Goal: Transaction & Acquisition: Purchase product/service

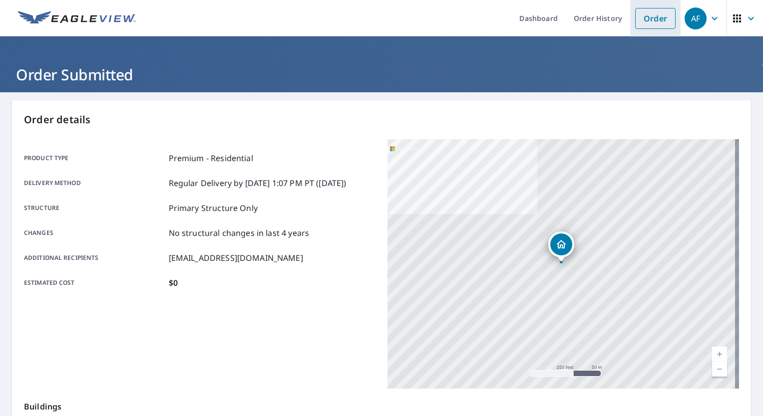
click at [644, 21] on link "Order" at bounding box center [655, 18] width 40 height 21
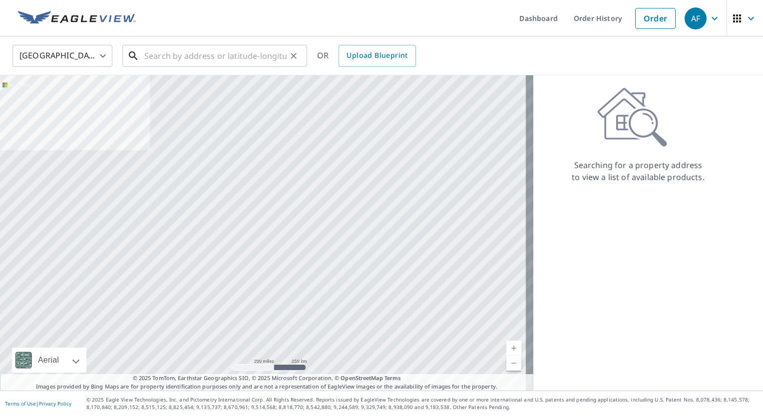
click at [238, 57] on input "text" at bounding box center [215, 56] width 142 height 28
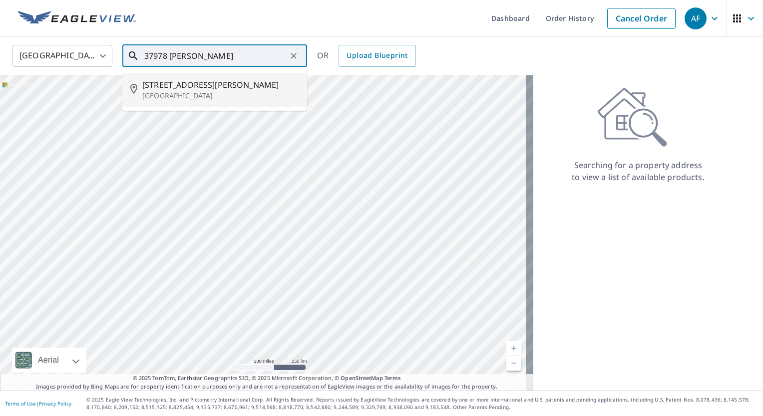
click at [200, 92] on p "[GEOGRAPHIC_DATA]" at bounding box center [220, 96] width 157 height 10
type input "[STREET_ADDRESS][PERSON_NAME]"
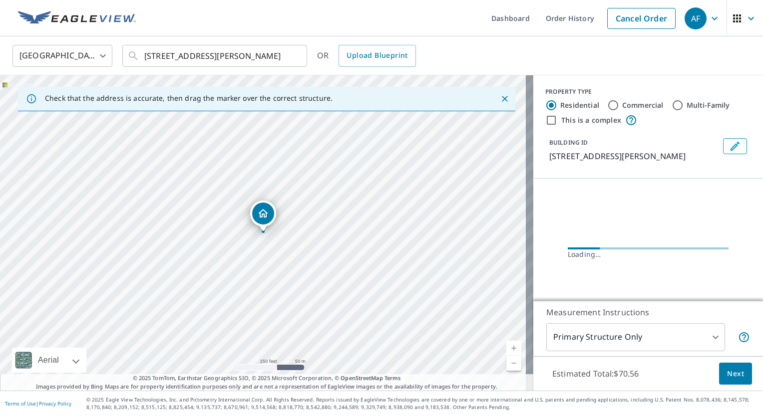
click at [512, 352] on link "Current Level 17, Zoom In" at bounding box center [513, 348] width 15 height 15
click at [512, 352] on link "Current Level 18, Zoom In" at bounding box center [513, 348] width 15 height 15
click at [512, 352] on link "Current Level 19, Zoom In" at bounding box center [513, 348] width 15 height 15
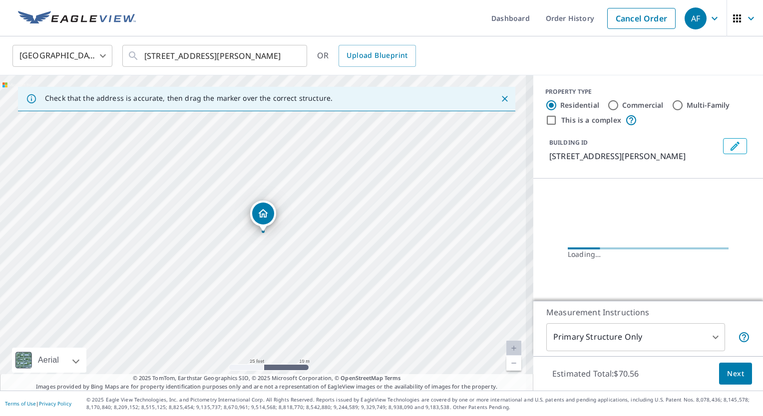
click at [512, 352] on link "Current Level 20, Zoom In Disabled" at bounding box center [513, 348] width 15 height 15
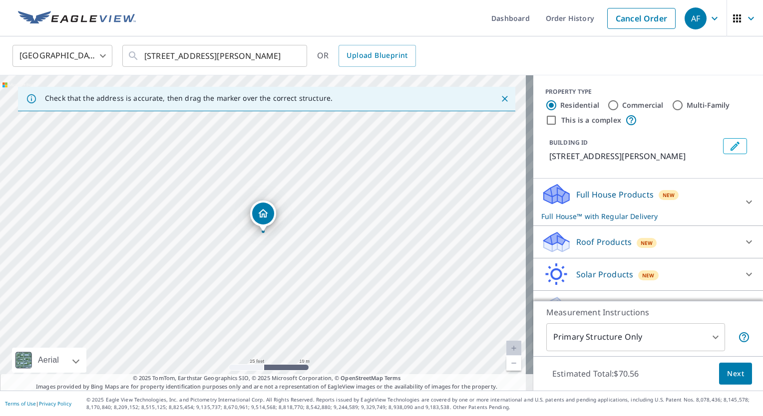
click at [512, 352] on link "Current Level 20, Zoom In Disabled" at bounding box center [513, 348] width 15 height 15
click at [614, 242] on p "Roof Products" at bounding box center [603, 242] width 55 height 12
click at [560, 270] on p "Premium" at bounding box center [573, 268] width 35 height 12
click at [556, 270] on input "Premium $0" at bounding box center [548, 268] width 15 height 12
checkbox input "true"
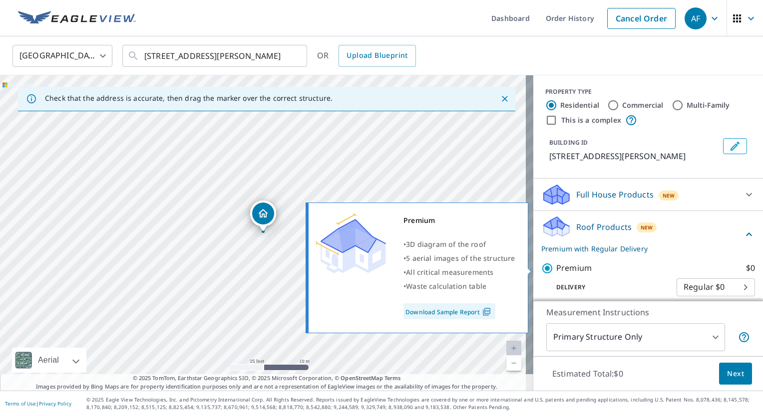
checkbox input "false"
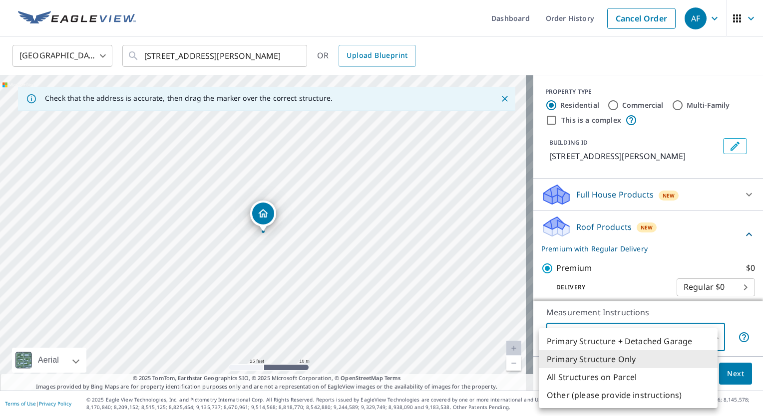
click at [674, 338] on body "AF AF Dashboard Order History Cancel Order AF United States US ​ [STREET_ADDRES…" at bounding box center [381, 208] width 763 height 416
click at [635, 341] on li "Primary Structure + Detached Garage" at bounding box center [628, 342] width 179 height 18
type input "1"
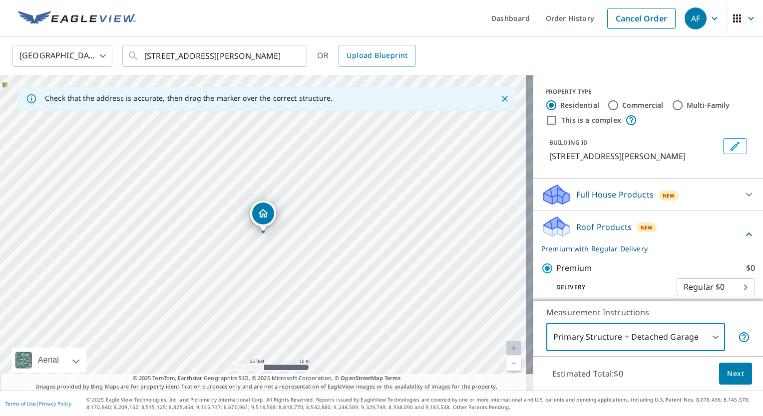
click at [727, 375] on span "Next" at bounding box center [735, 374] width 17 height 12
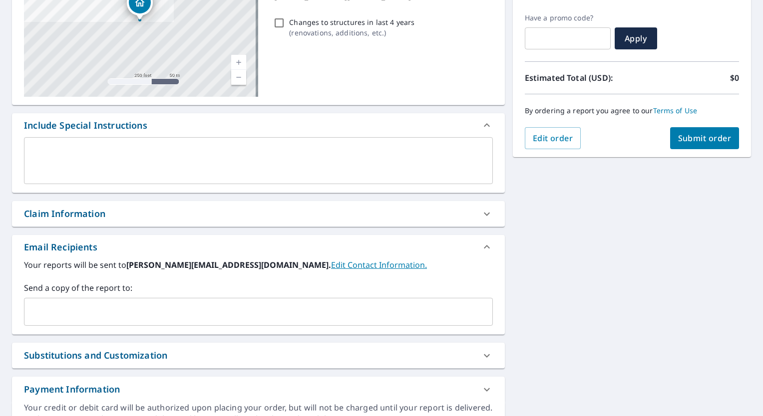
scroll to position [211, 0]
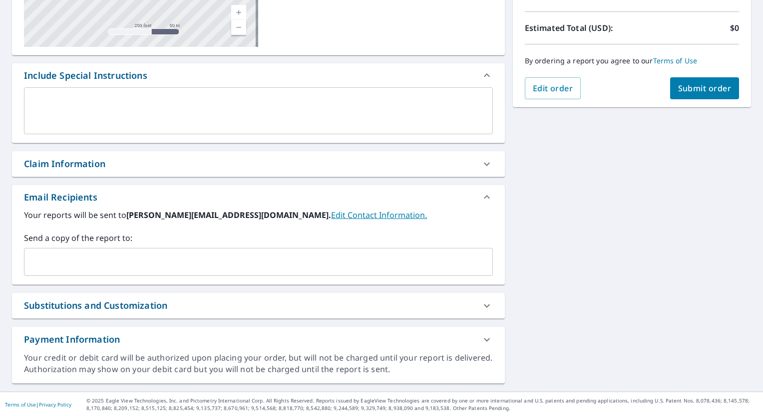
click at [192, 267] on input "text" at bounding box center [250, 262] width 445 height 19
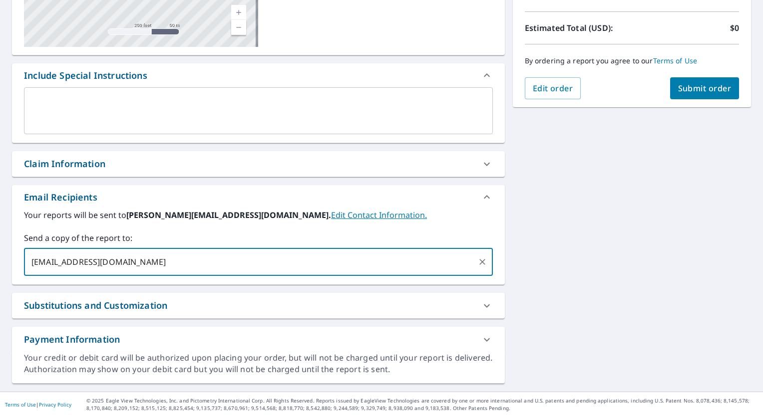
type input "[EMAIL_ADDRESS][DOMAIN_NAME]"
click at [707, 75] on div "By ordering a report you agree to our Terms of Use" at bounding box center [632, 60] width 214 height 33
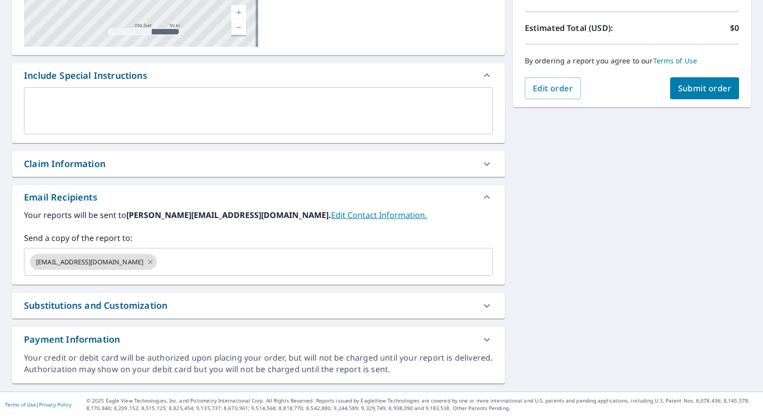
click at [705, 83] on span "Submit order" at bounding box center [704, 88] width 53 height 11
checkbox input "true"
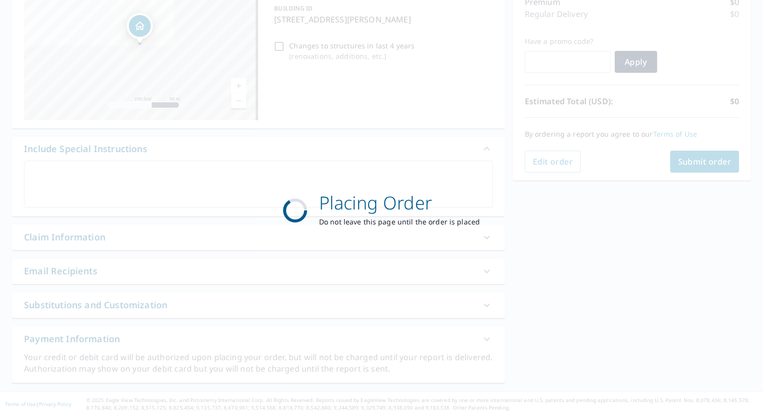
scroll to position [137, 0]
